Goal: Information Seeking & Learning: Learn about a topic

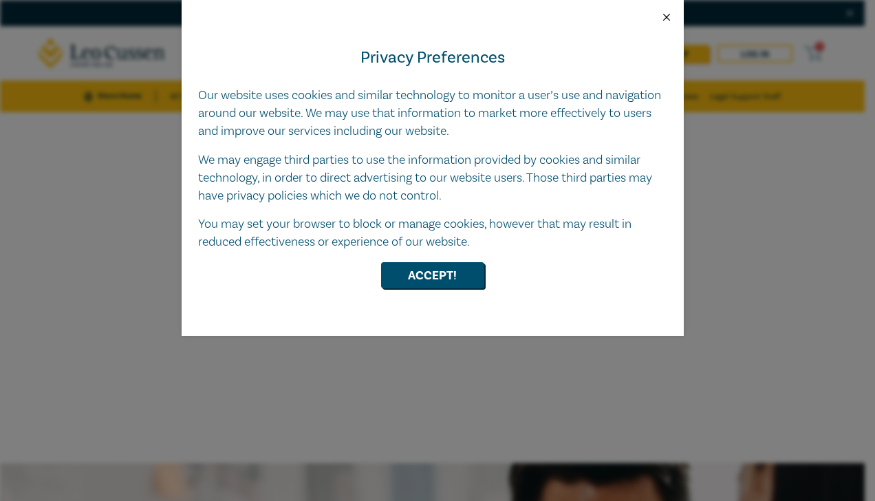
click at [667, 14] on button "Close" at bounding box center [667, 17] width 12 height 12
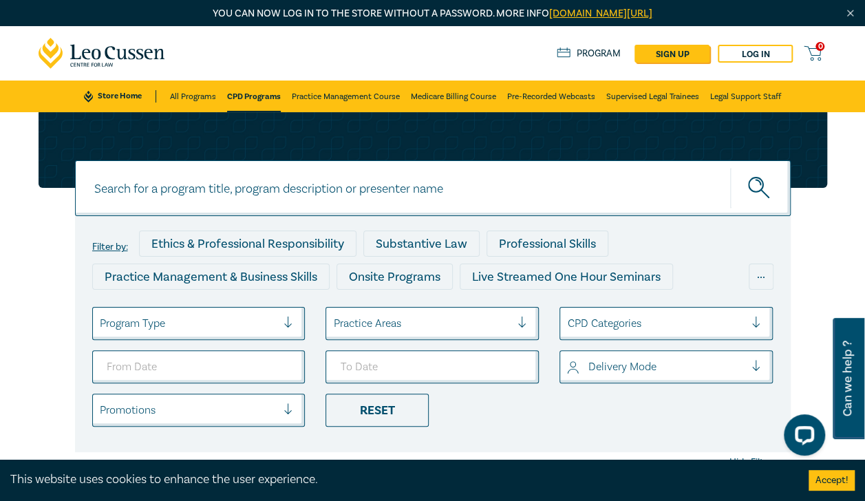
click at [133, 55] on icon at bounding box center [132, 54] width 7 height 11
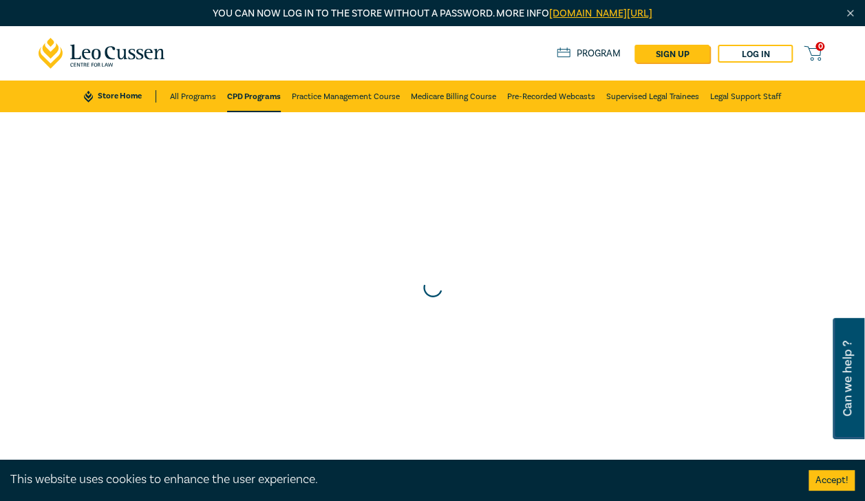
click at [138, 55] on icon at bounding box center [102, 53] width 127 height 31
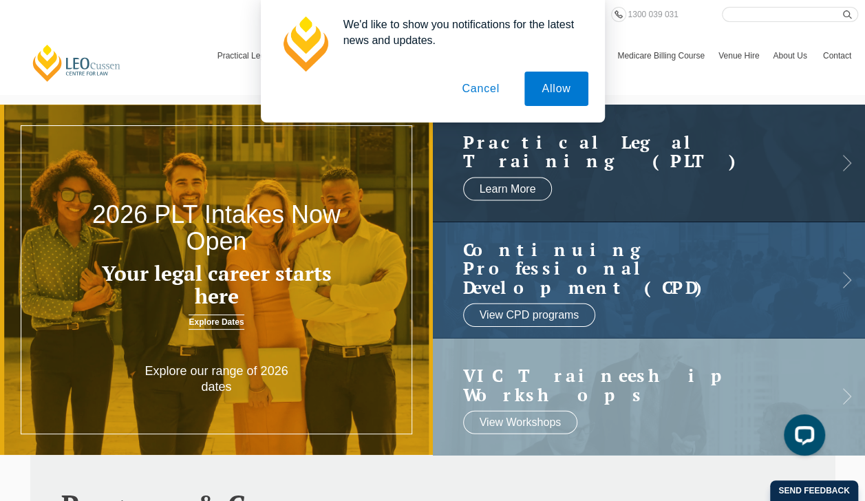
click at [477, 90] on button "Cancel" at bounding box center [480, 89] width 72 height 34
